Goal: Task Accomplishment & Management: Complete application form

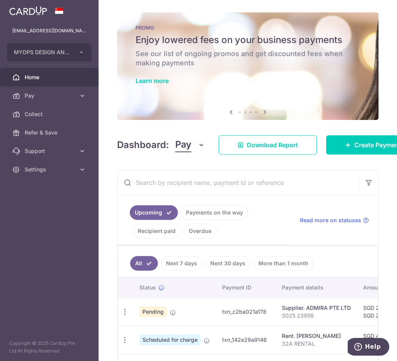
click at [44, 76] on span "Home" at bounding box center [50, 78] width 51 height 8
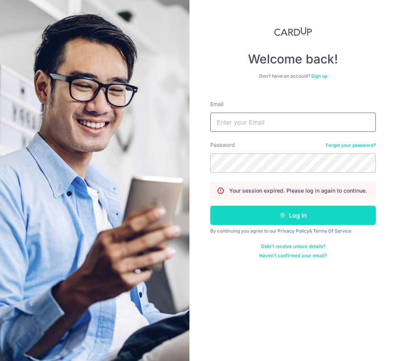
type input "[EMAIL_ADDRESS][DOMAIN_NAME]"
click at [269, 216] on button "Log in" at bounding box center [293, 215] width 166 height 19
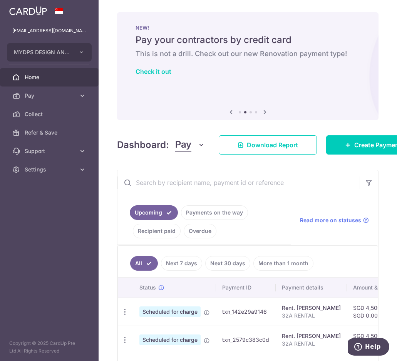
click at [219, 215] on link "Payments on the way" at bounding box center [214, 213] width 67 height 15
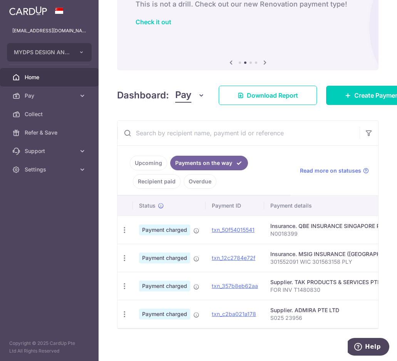
scroll to position [58, 0]
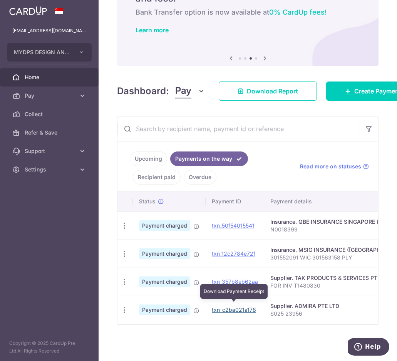
drag, startPoint x: 240, startPoint y: 308, endPoint x: 232, endPoint y: 36, distance: 272.2
click at [240, 308] on link "txn_c2ba021a178" at bounding box center [234, 310] width 44 height 7
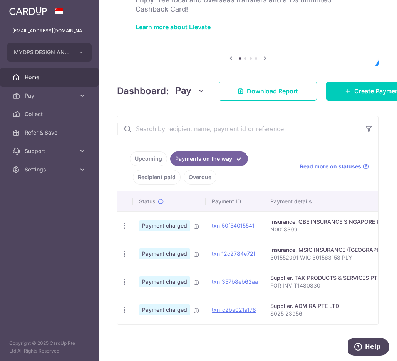
click at [168, 174] on link "Recipient paid" at bounding box center [157, 177] width 48 height 15
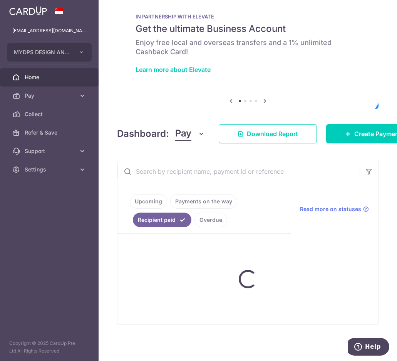
scroll to position [26, 0]
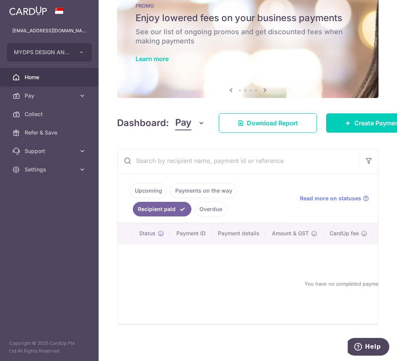
click at [62, 79] on span "Home" at bounding box center [50, 78] width 51 height 8
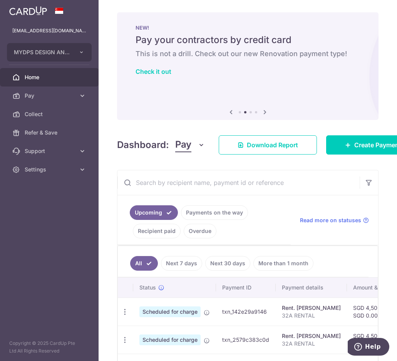
click at [264, 114] on icon at bounding box center [264, 112] width 9 height 10
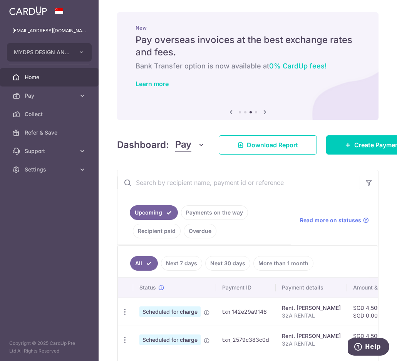
click at [264, 114] on icon at bounding box center [264, 112] width 9 height 10
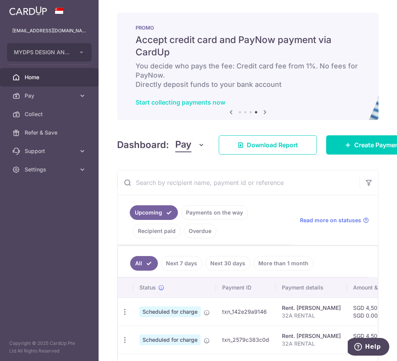
click at [185, 100] on link "Start collecting payments now" at bounding box center [180, 103] width 90 height 8
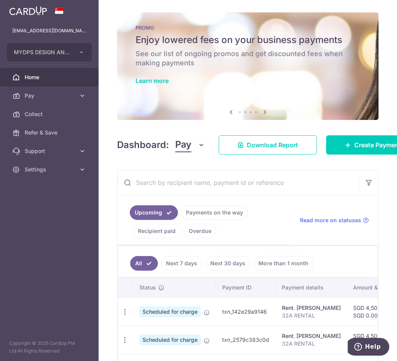
click at [29, 78] on span "Home" at bounding box center [50, 78] width 51 height 8
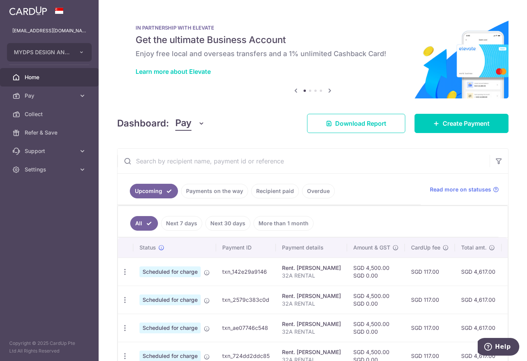
click at [202, 124] on icon "button" at bounding box center [201, 124] width 8 height 8
click at [197, 164] on link "Collect" at bounding box center [216, 163] width 80 height 18
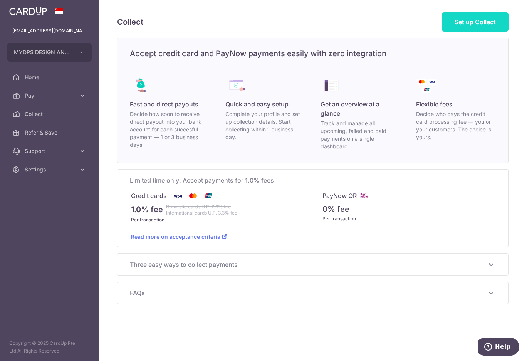
click at [396, 22] on span "Set up Collect" at bounding box center [474, 22] width 41 height 8
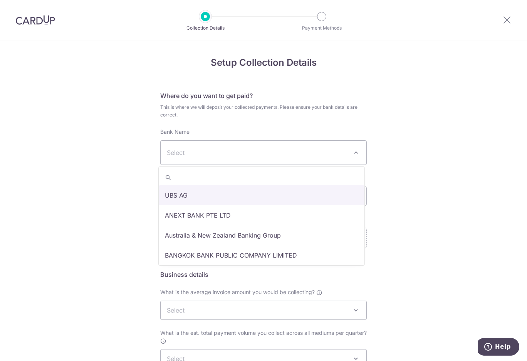
click at [274, 153] on span "Select" at bounding box center [257, 152] width 181 height 9
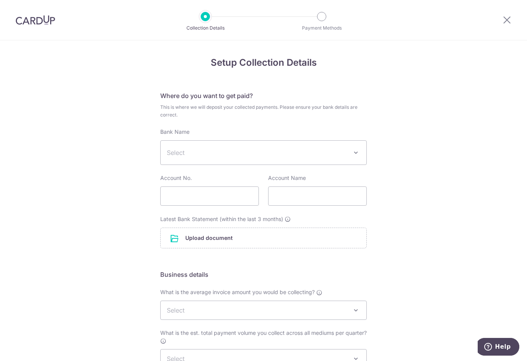
click at [274, 153] on span "Select" at bounding box center [257, 152] width 181 height 9
click at [138, 46] on div "Setup Collection Details Where do you want to get paid? This is where we will d…" at bounding box center [263, 267] width 527 height 455
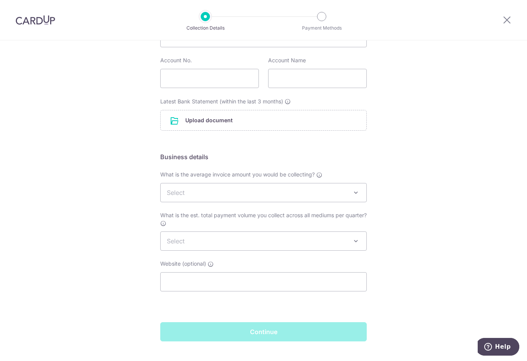
scroll to position [134, 0]
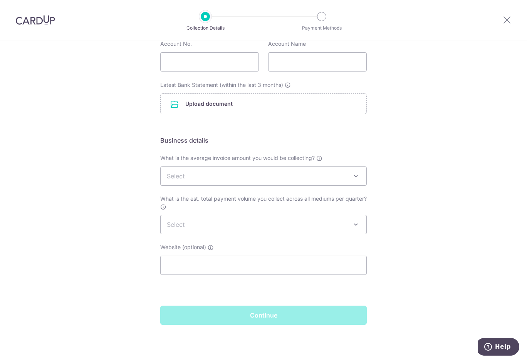
click at [182, 170] on span "Select" at bounding box center [264, 176] width 206 height 18
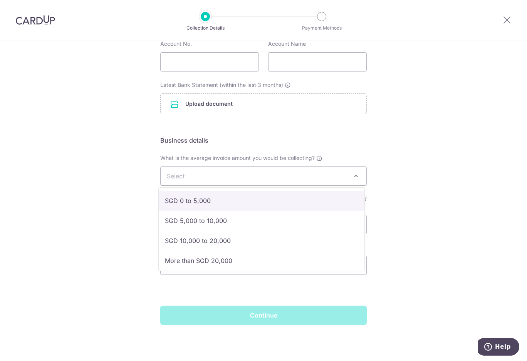
click at [117, 181] on div "Setup Collection Details Where do you want to get paid? This is where we will d…" at bounding box center [263, 133] width 527 height 455
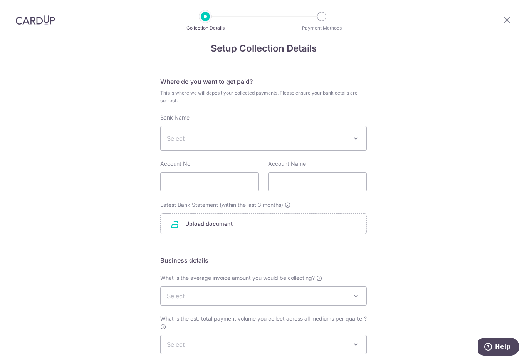
scroll to position [0, 0]
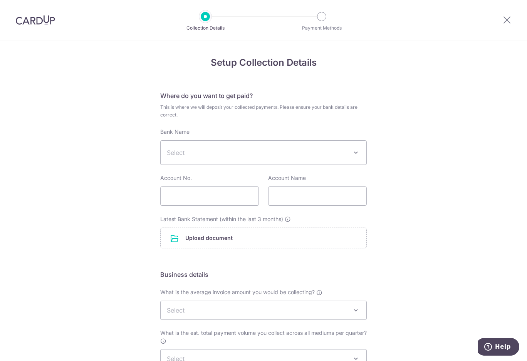
click at [320, 150] on span "Select" at bounding box center [257, 152] width 181 height 9
type input "O"
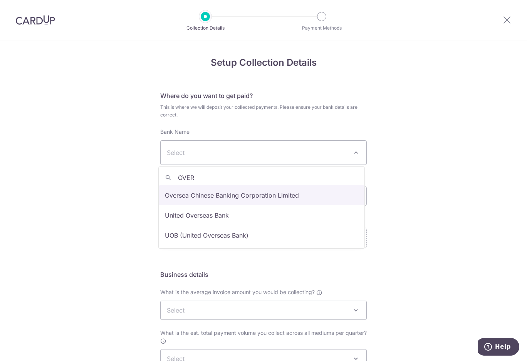
type input "OVER"
select select "12"
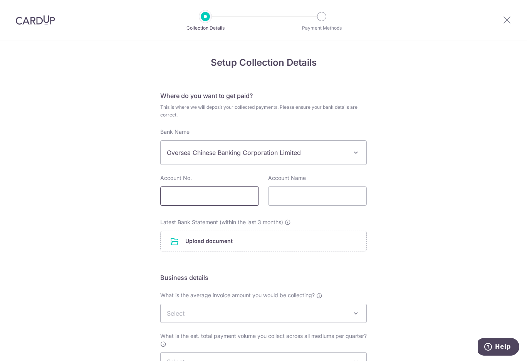
click at [200, 198] on input "text" at bounding box center [209, 196] width 99 height 19
click at [396, 179] on div "Setup Collection Details Where do you want to get paid? This is where we will d…" at bounding box center [263, 269] width 527 height 458
click at [208, 196] on input "text" at bounding box center [209, 196] width 99 height 19
paste input "687717546001"
type input "687717546001"
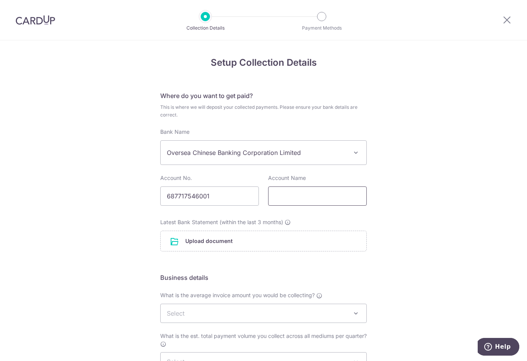
click at [304, 199] on input "text" at bounding box center [317, 196] width 99 height 19
type input "m"
type input "MYDPS DESIGN AND CONSTRUCTION PTE LTD"
click at [229, 245] on input "file" at bounding box center [264, 241] width 206 height 20
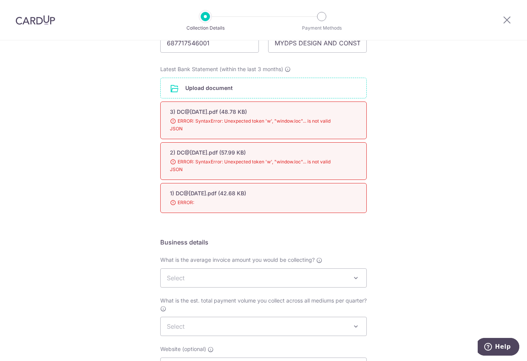
scroll to position [154, 0]
click at [176, 199] on span "ERROR:" at bounding box center [254, 203] width 169 height 8
click at [198, 164] on span "ERROR: SyntaxError: Unexpected token 'w', "window.loc"... is not valid JSON" at bounding box center [254, 165] width 169 height 15
click at [197, 89] on input "file" at bounding box center [264, 88] width 206 height 20
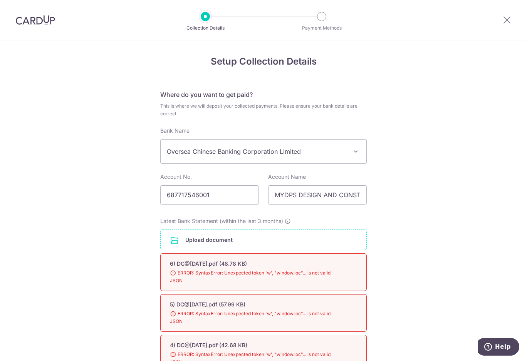
scroll to position [0, 0]
click at [40, 24] on div at bounding box center [35, 20] width 71 height 40
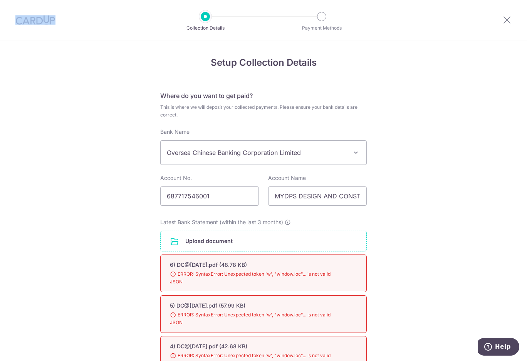
click at [43, 24] on img at bounding box center [35, 19] width 40 height 9
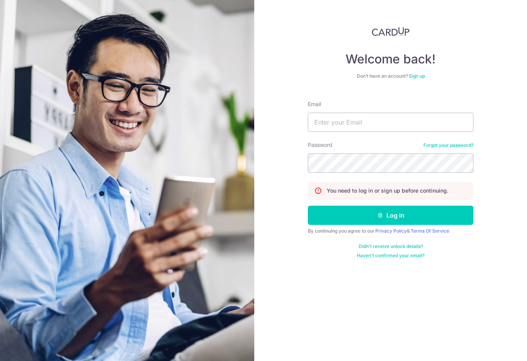
type input "[EMAIL_ADDRESS][DOMAIN_NAME]"
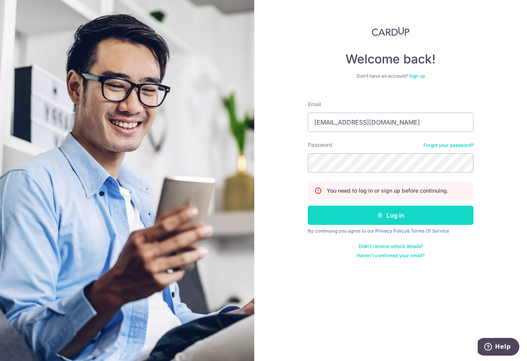
click at [371, 214] on button "Log in" at bounding box center [391, 215] width 166 height 19
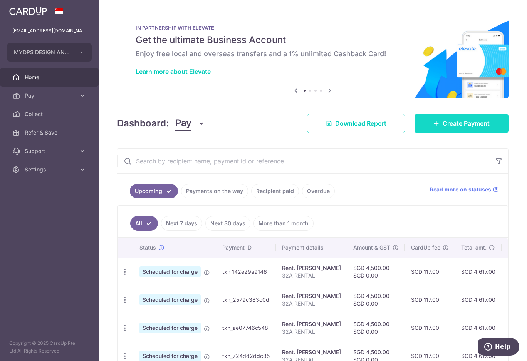
click at [464, 131] on link "Create Payment" at bounding box center [461, 123] width 94 height 19
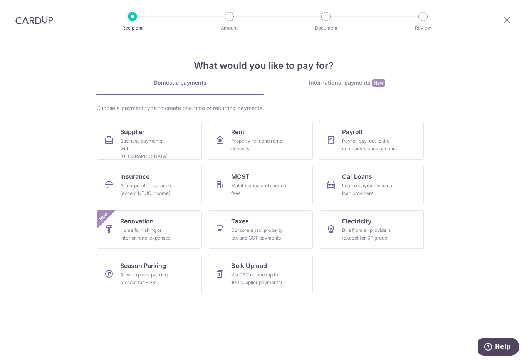
click at [42, 23] on img at bounding box center [34, 19] width 38 height 9
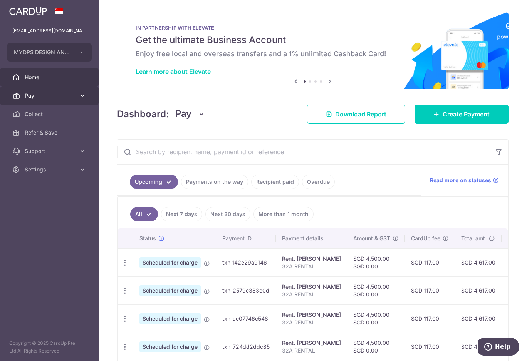
click at [42, 96] on span "Pay" at bounding box center [50, 96] width 51 height 8
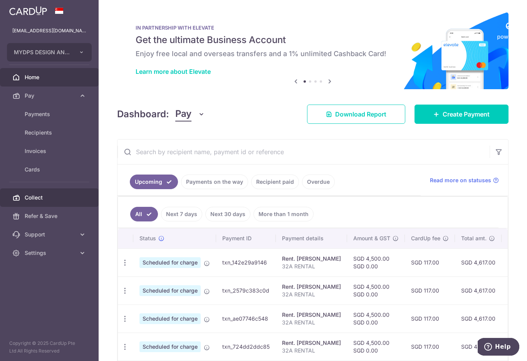
click at [51, 199] on span "Collect" at bounding box center [50, 198] width 51 height 8
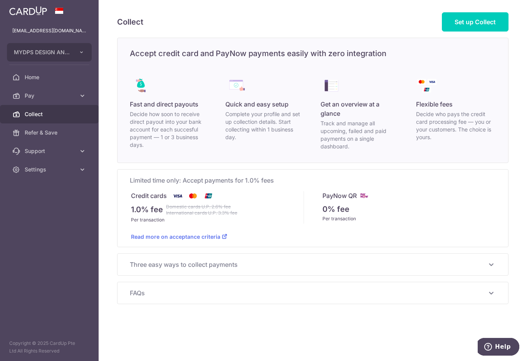
click at [253, 269] on div "Three easy ways to collect payments Send a Payment Request Create a Payment Req…" at bounding box center [312, 265] width 390 height 22
click at [484, 25] on span "Set up Collect" at bounding box center [474, 22] width 41 height 8
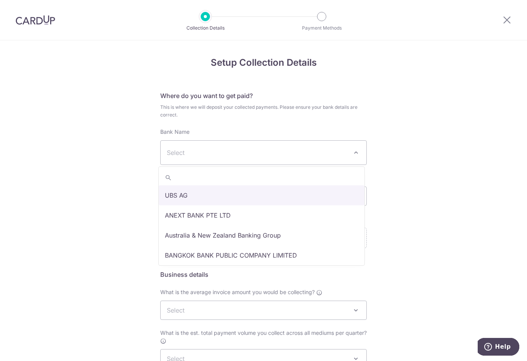
click at [266, 156] on span "Select" at bounding box center [257, 152] width 181 height 9
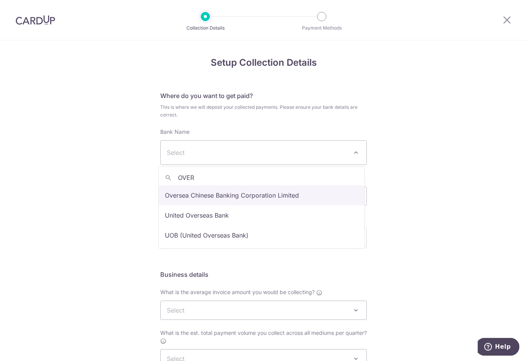
type input "OVER"
select select "12"
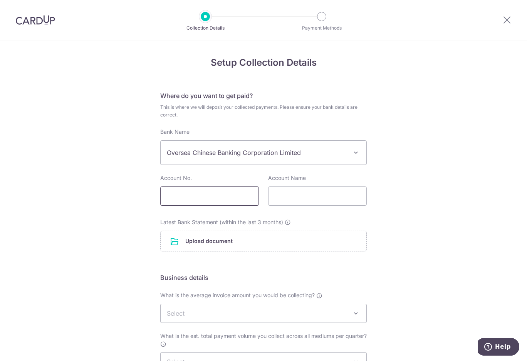
click at [206, 198] on input "text" at bounding box center [209, 196] width 99 height 19
type input "687717546001"
type input "MYDPS DESIGN AND CONSTRUCTION PTE LTD"
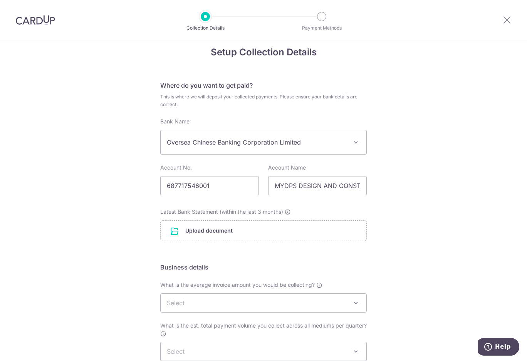
click at [393, 216] on div "Setup Collection Details Where do you want to get paid? This is where we will d…" at bounding box center [263, 259] width 527 height 458
click at [276, 236] on input "file" at bounding box center [264, 231] width 206 height 20
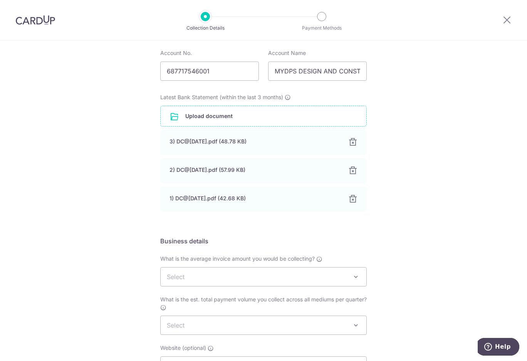
scroll to position [125, 0]
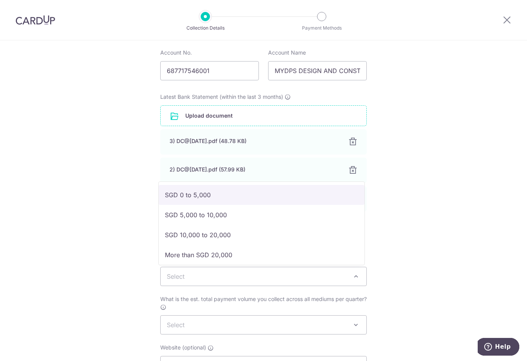
click at [202, 277] on span "Select" at bounding box center [264, 277] width 206 height 18
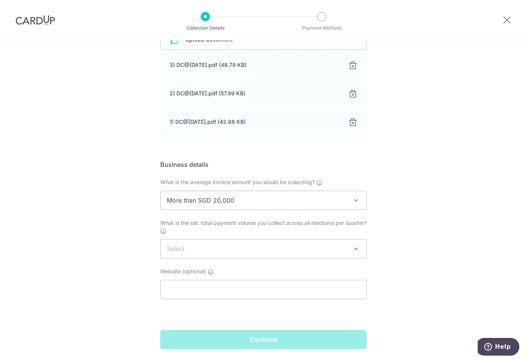
scroll to position [202, 0]
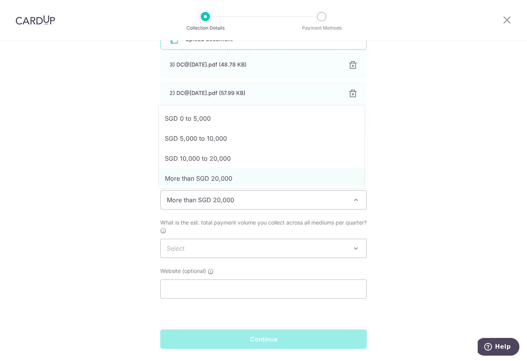
click at [243, 206] on span "More than SGD 20,000" at bounding box center [264, 200] width 206 height 18
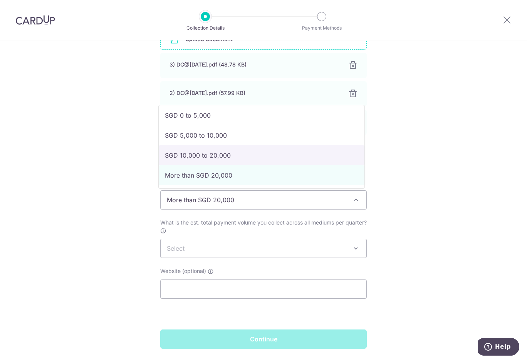
select select "SGD 10,000 to 20,000"
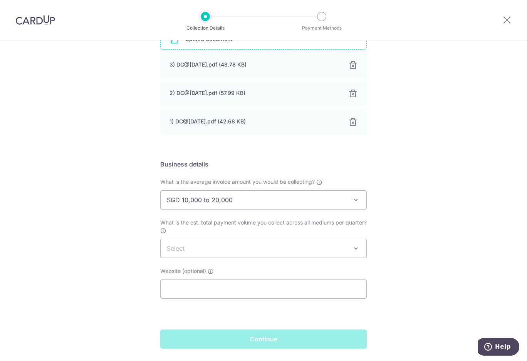
click at [216, 247] on span "Select" at bounding box center [264, 248] width 206 height 18
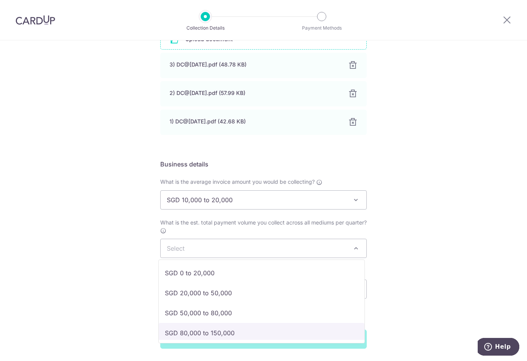
select select "SGD 80,000 to 150,000"
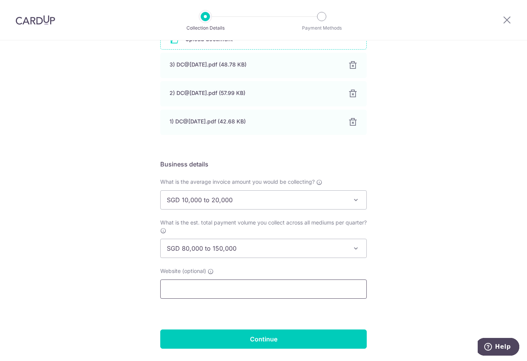
click at [241, 282] on input "text" at bounding box center [263, 289] width 206 height 19
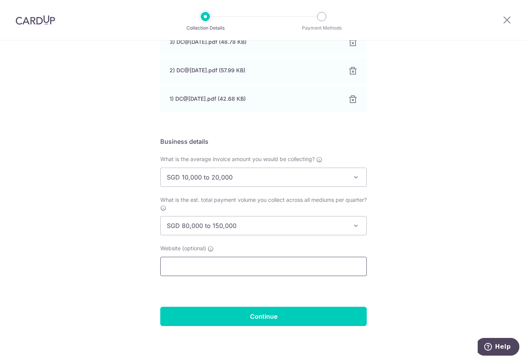
scroll to position [226, 0]
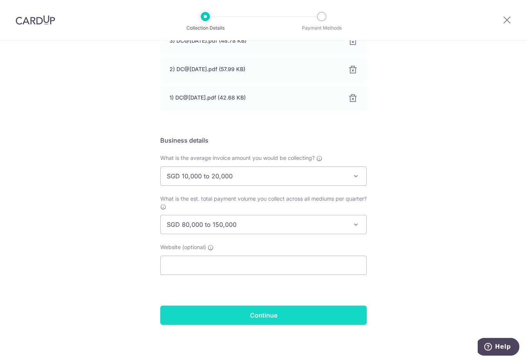
click at [262, 321] on input "Continue" at bounding box center [263, 315] width 206 height 19
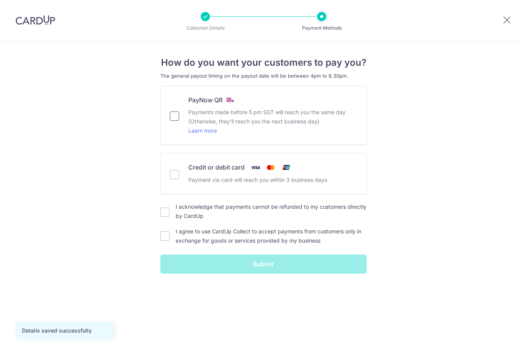
click at [171, 114] on input "PayNow QR Payments made before 5 pm SGT will reach you the same day (Otherwise,…" at bounding box center [174, 116] width 9 height 9
checkbox input "true"
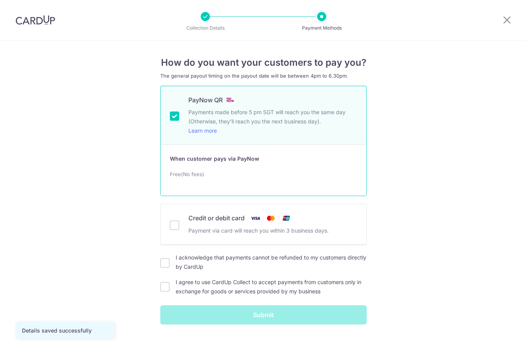
click at [179, 220] on div "Credit or debit card Payment via card will reach you within 3 business days." at bounding box center [263, 225] width 187 height 22
click at [176, 227] on input "Credit or debit card Payment via card will reach you within 3 business days." at bounding box center [174, 225] width 9 height 9
checkbox input "true"
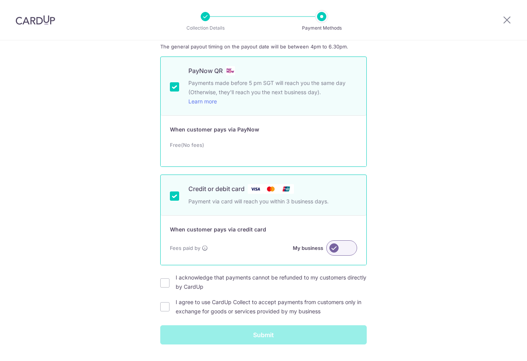
scroll to position [49, 0]
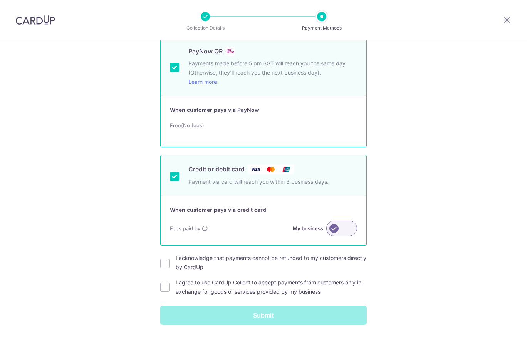
click at [357, 228] on div "Fees paid by My business" at bounding box center [264, 232] width 206 height 28
click at [349, 228] on label at bounding box center [341, 228] width 31 height 15
click at [0, 0] on input "My business" at bounding box center [0, 0] width 0 height 0
click at [160, 262] on input "I acknowledge that payments cannot be refunded to my customers directly by Card…" at bounding box center [164, 263] width 9 height 9
checkbox input "true"
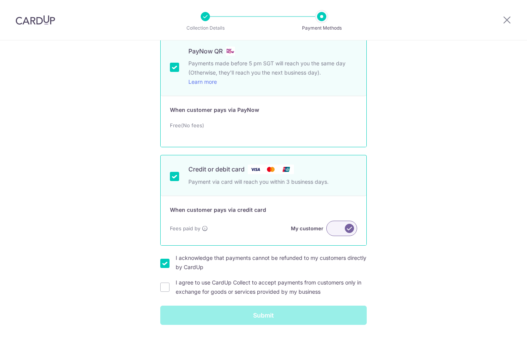
click at [161, 281] on div "I agree to use CardUp Collect to accept payments from customers only in exchang…" at bounding box center [263, 287] width 206 height 18
click at [161, 284] on input "I agree to use CardUp Collect to accept payments from customers only in exchang…" at bounding box center [164, 287] width 9 height 9
checkbox input "true"
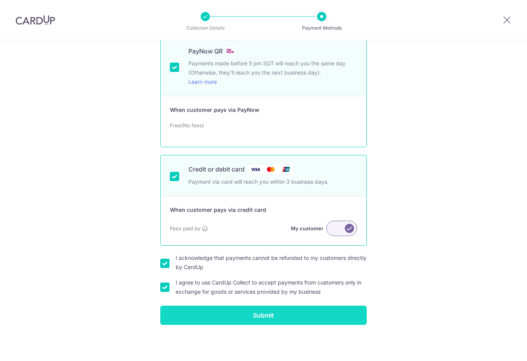
click at [281, 311] on input "Submit" at bounding box center [263, 315] width 206 height 19
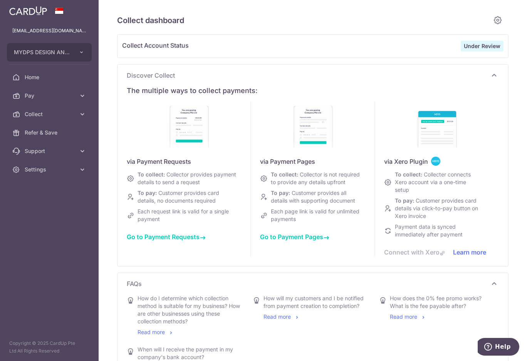
type input "[DATE]"
click at [303, 51] on span "Collect Account Status" at bounding box center [291, 46] width 338 height 11
click at [49, 79] on span "Home" at bounding box center [50, 78] width 51 height 8
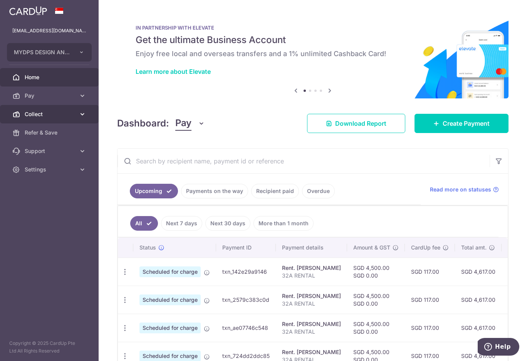
click at [49, 112] on span "Collect" at bounding box center [50, 114] width 51 height 8
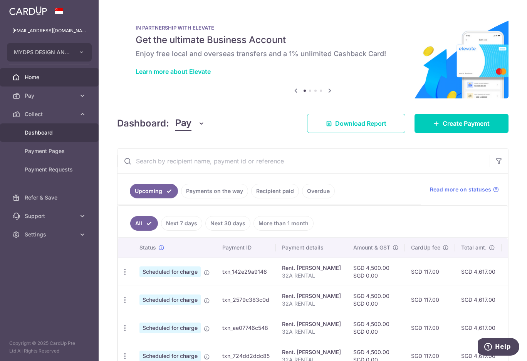
click at [37, 134] on span "Dashboard" at bounding box center [50, 133] width 51 height 8
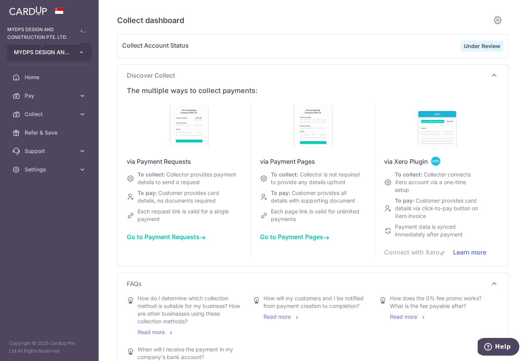
click at [55, 49] on span "MYDPS DESIGN AND CONSTRUCTION PTE. LTD." at bounding box center [42, 52] width 57 height 8
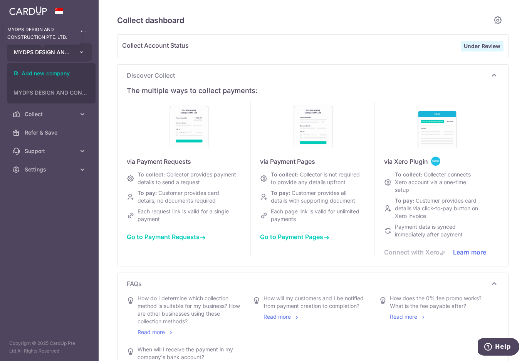
click at [55, 49] on span "MYDPS DESIGN AND CONSTRUCTION PTE. LTD." at bounding box center [42, 52] width 57 height 8
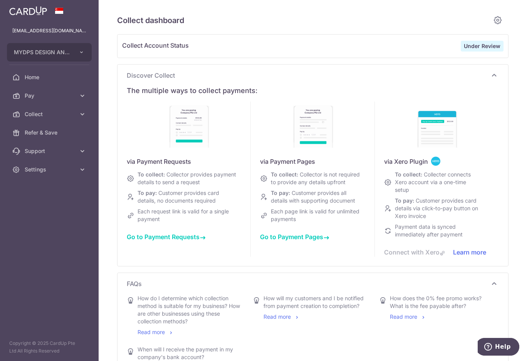
click at [258, 40] on div "Collect Account Status Under Review" at bounding box center [312, 46] width 390 height 23
type input "[DATE]"
